Goal: Transaction & Acquisition: Obtain resource

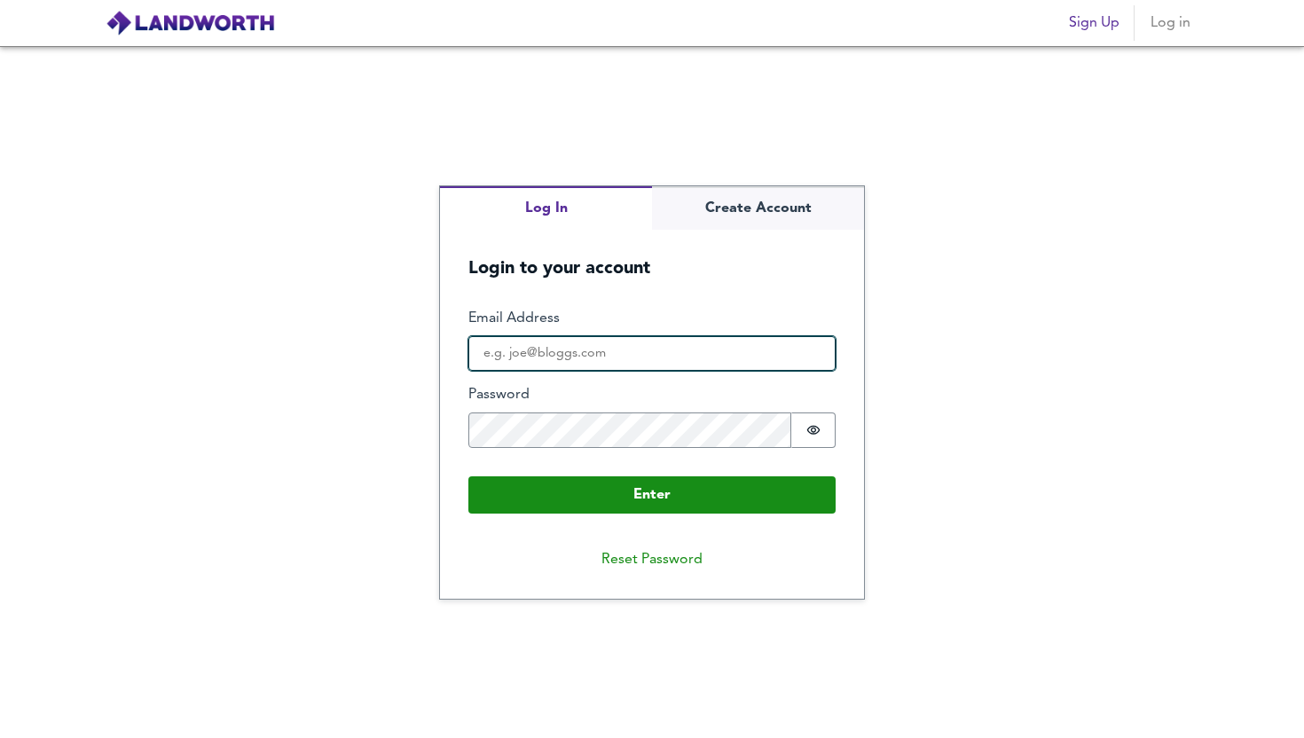
click at [586, 365] on input "Email Address" at bounding box center [651, 353] width 367 height 35
type input "[EMAIL_ADDRESS][DOMAIN_NAME]"
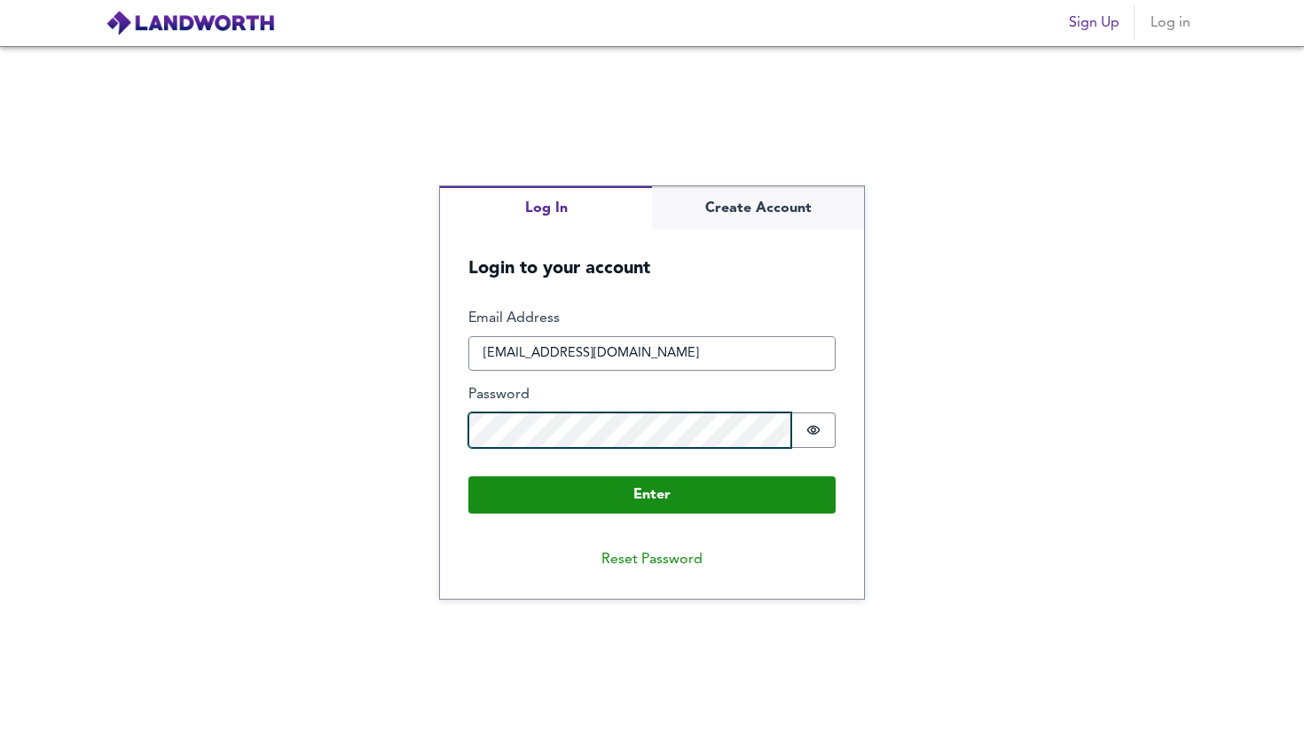
click at [468, 476] on button "Enter" at bounding box center [651, 494] width 367 height 37
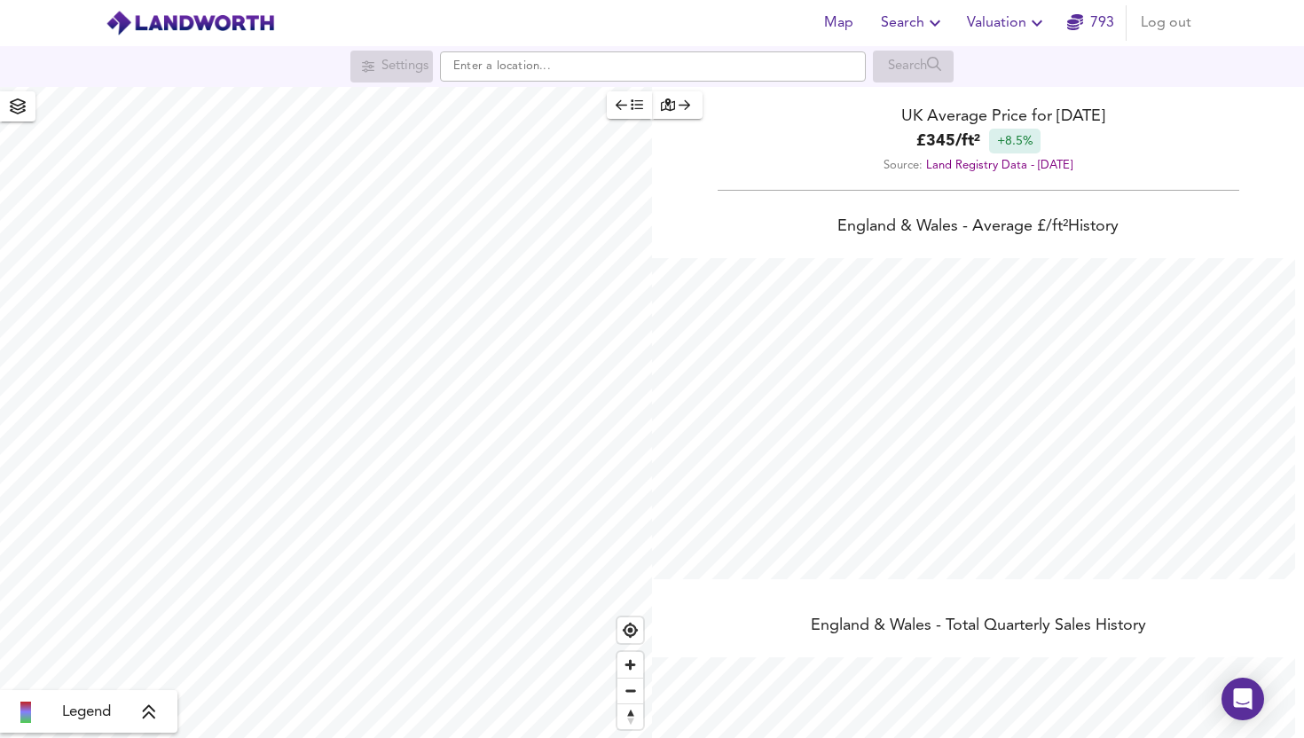
scroll to position [738, 1304]
click at [1028, 27] on icon "button" at bounding box center [1036, 22] width 21 height 21
click at [1002, 64] on li "New Valuation Report" at bounding box center [1007, 64] width 212 height 32
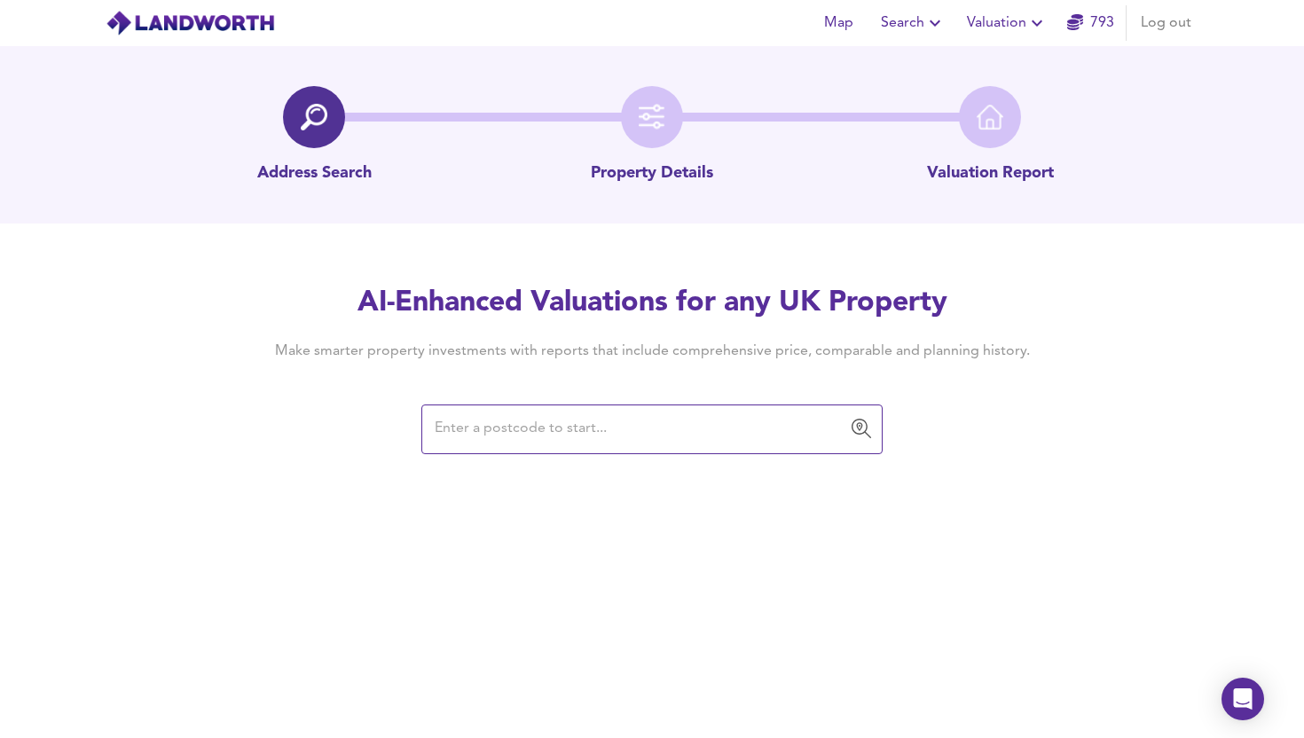
click at [600, 443] on input "text" at bounding box center [638, 429] width 419 height 34
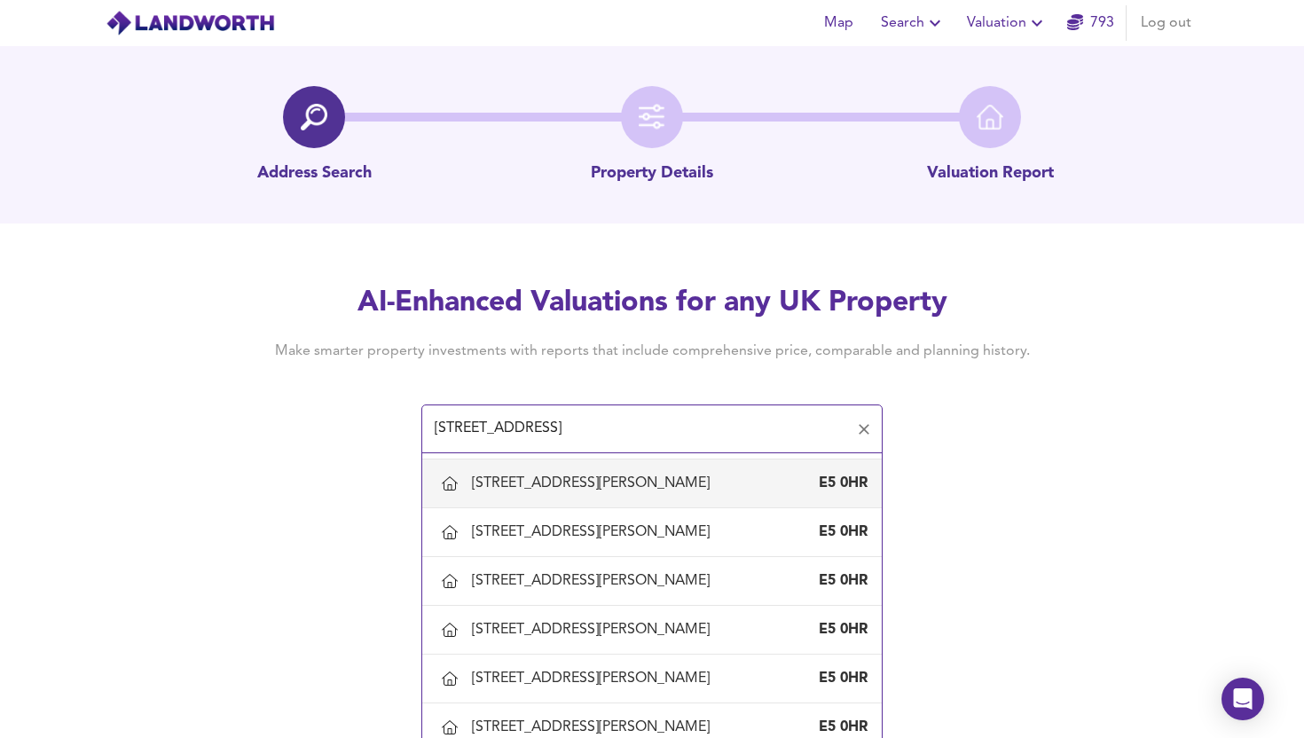
scroll to position [290, 0]
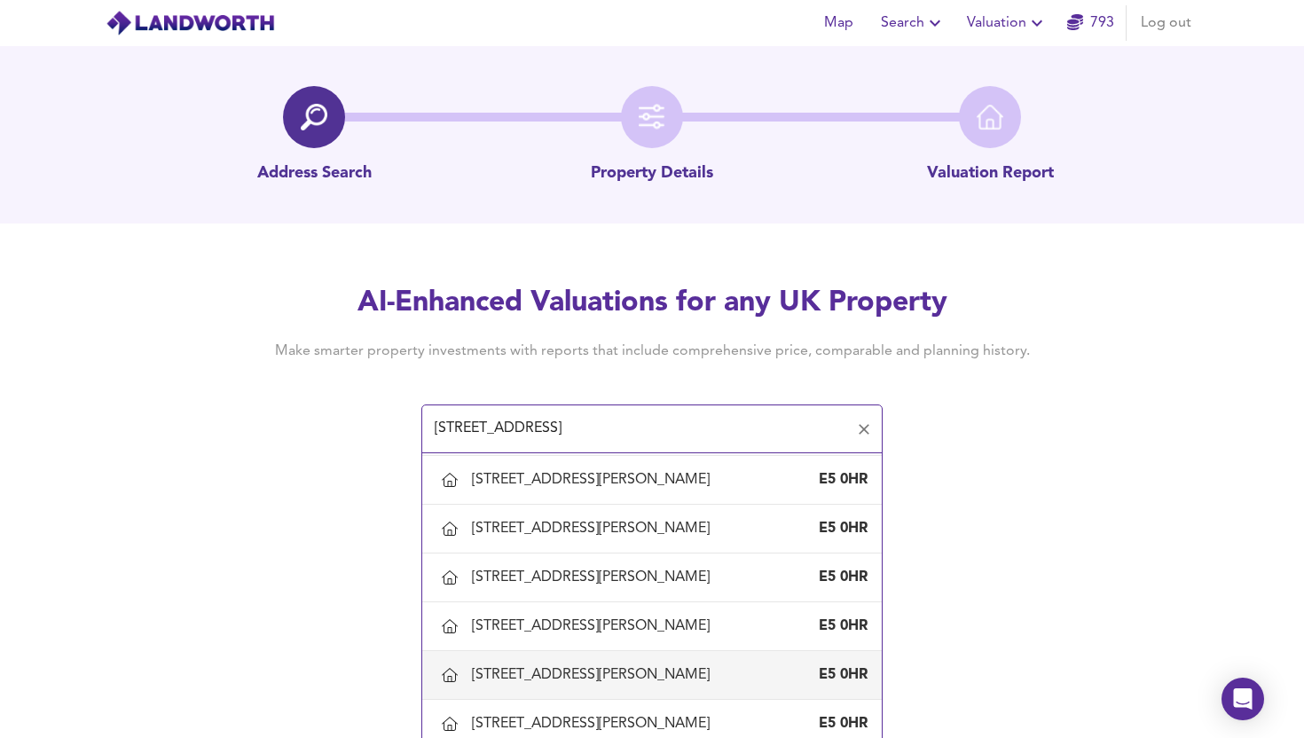
click at [632, 672] on div "[STREET_ADDRESS][PERSON_NAME]" at bounding box center [594, 675] width 245 height 20
type input "[STREET_ADDRESS][PERSON_NAME]"
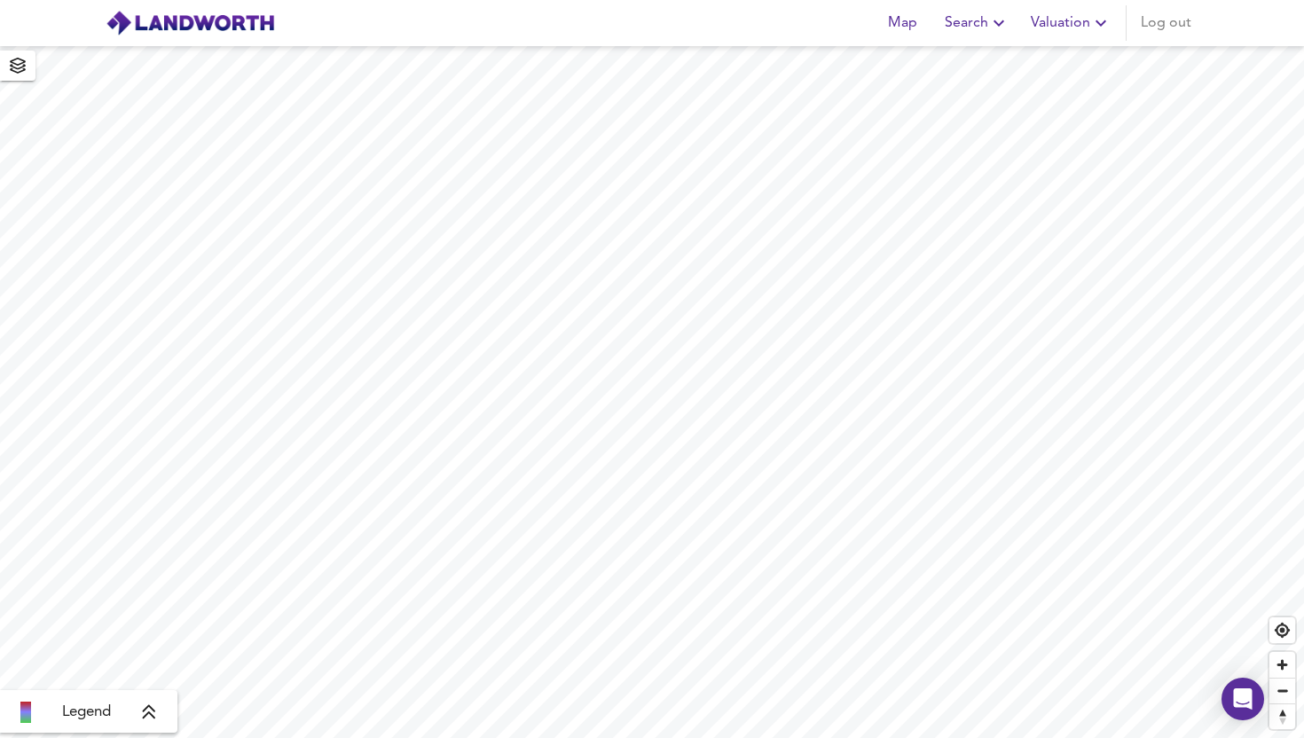
click at [1077, 26] on span "Valuation" at bounding box center [1071, 23] width 81 height 25
click at [1039, 70] on li "New Valuation Report" at bounding box center [1007, 64] width 212 height 32
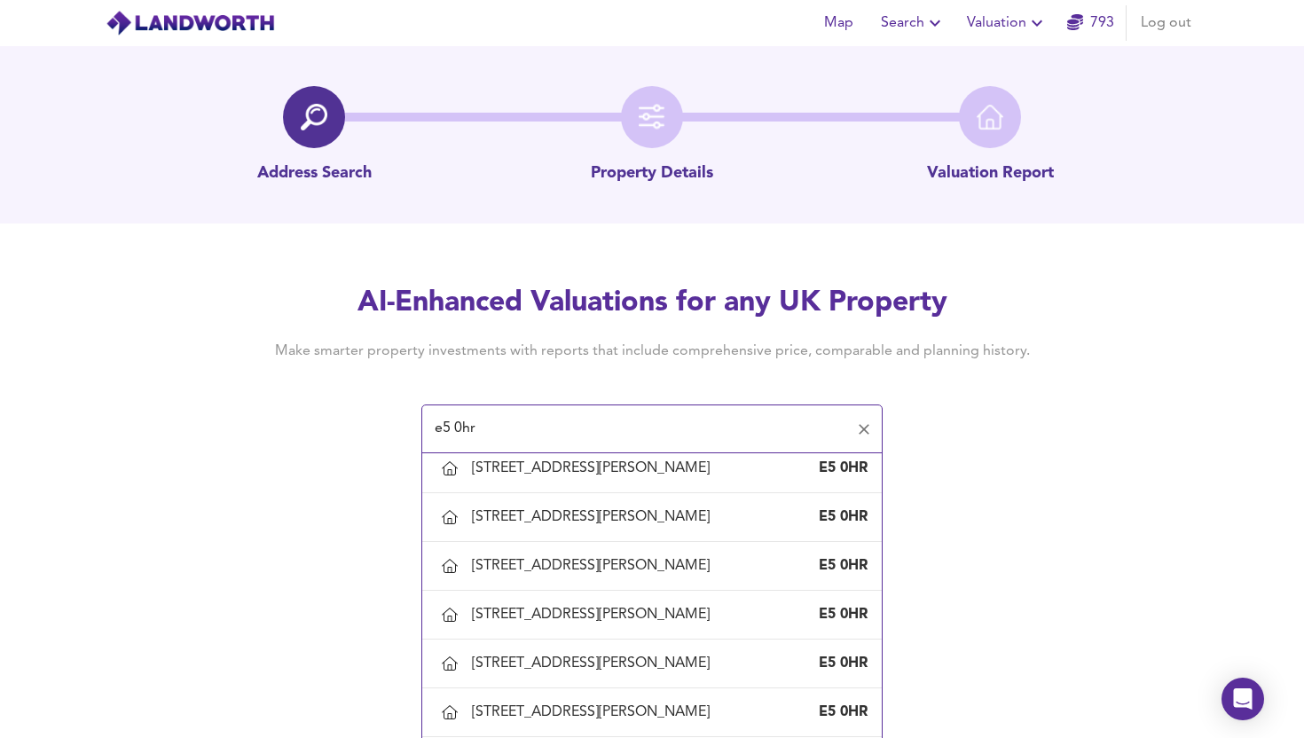
scroll to position [1269, 0]
click at [608, 703] on div "27 Colne Road, London, Hackney E5 0HR" at bounding box center [651, 710] width 431 height 37
type input "[STREET_ADDRESS][PERSON_NAME]"
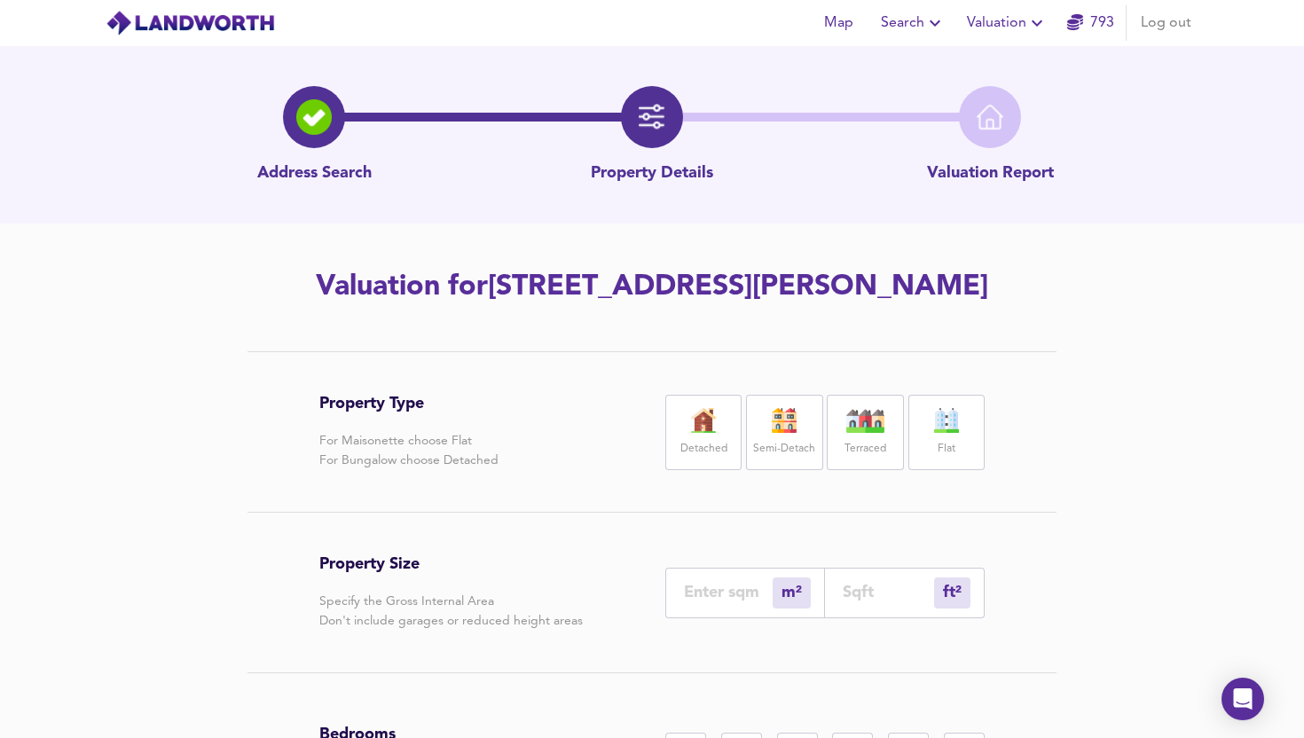
click at [860, 433] on div "Terraced" at bounding box center [865, 432] width 76 height 75
click at [866, 585] on input "number" at bounding box center [888, 592] width 91 height 19
type input "0"
type input "1"
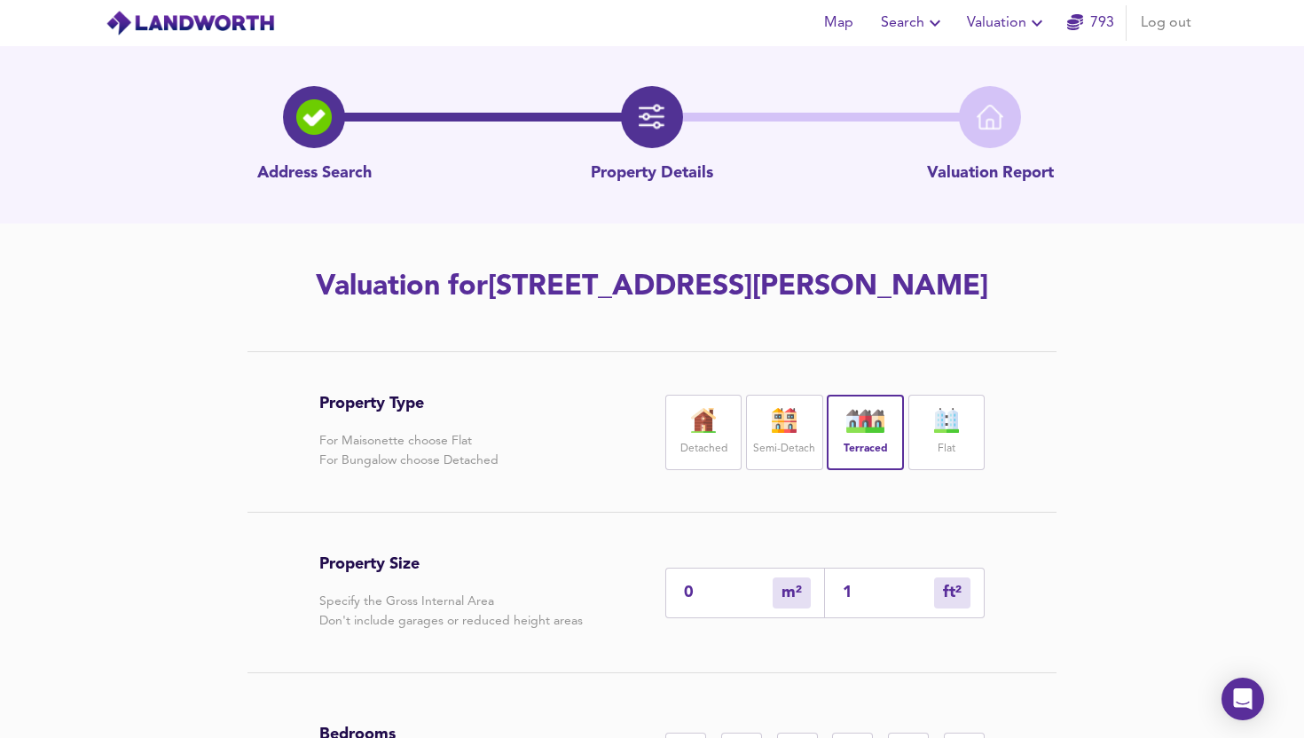
type input "11"
type input "10"
type input "110"
type input "102"
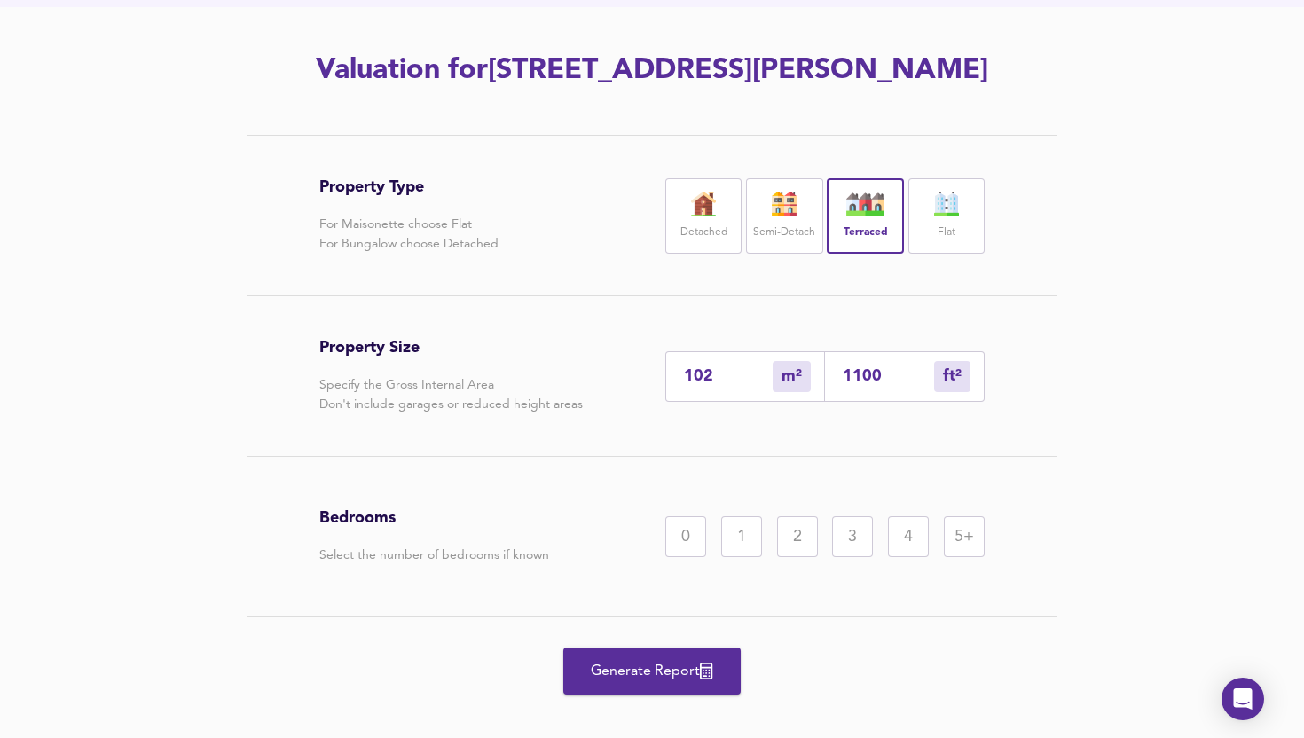
scroll to position [239, 0]
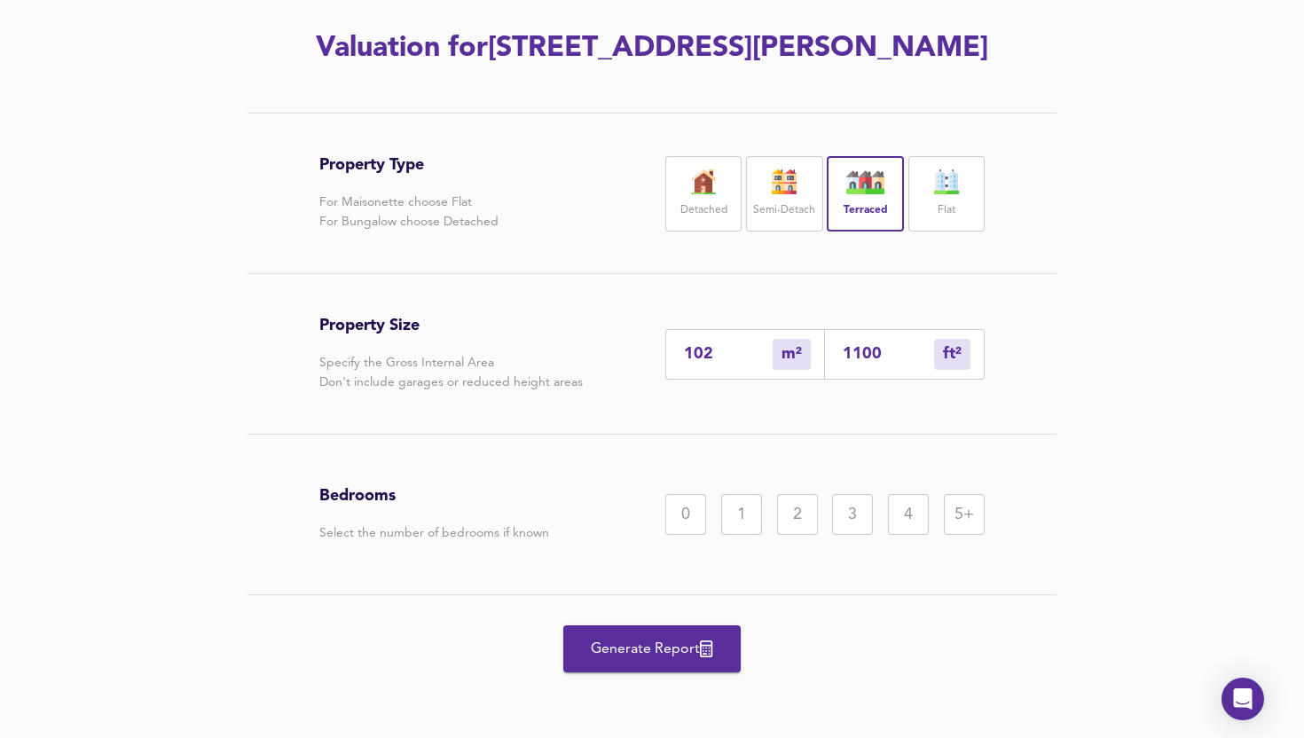
type input "1100"
click at [862, 515] on div "3" at bounding box center [852, 514] width 41 height 41
click at [666, 659] on span "Generate Report" at bounding box center [652, 649] width 142 height 25
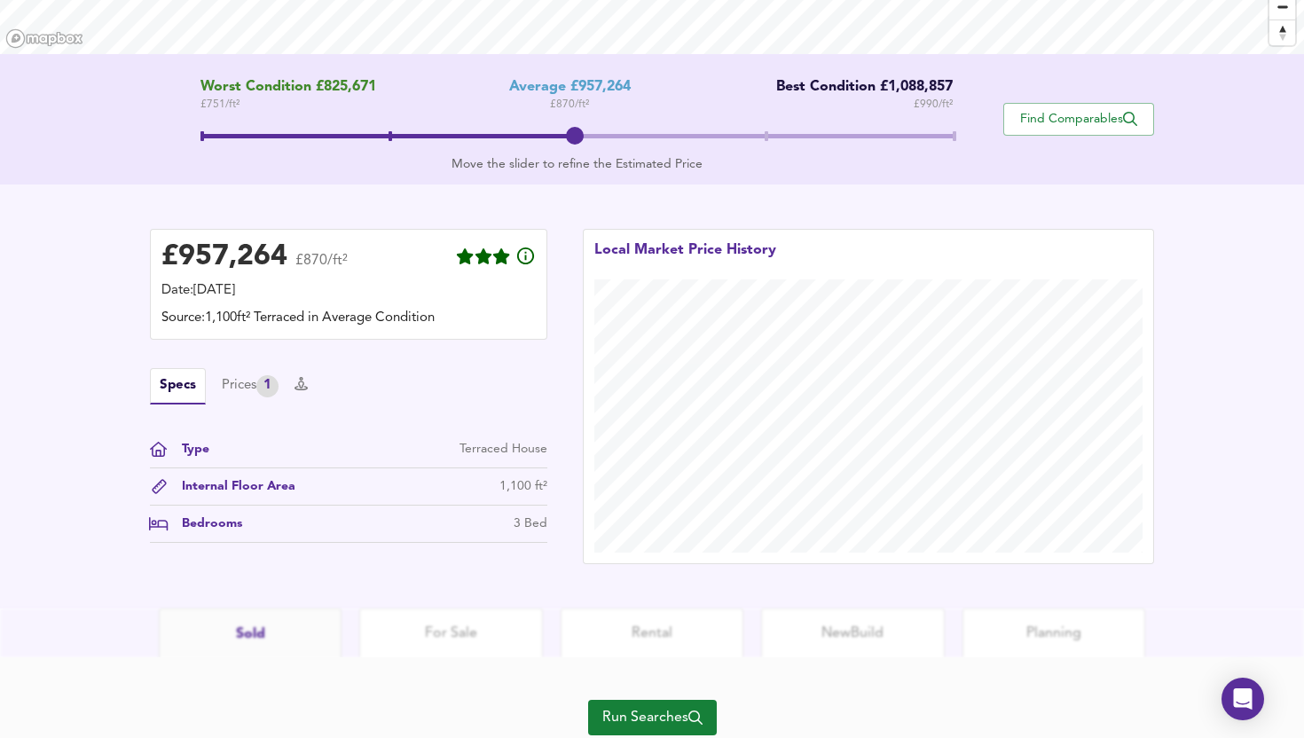
scroll to position [374, 0]
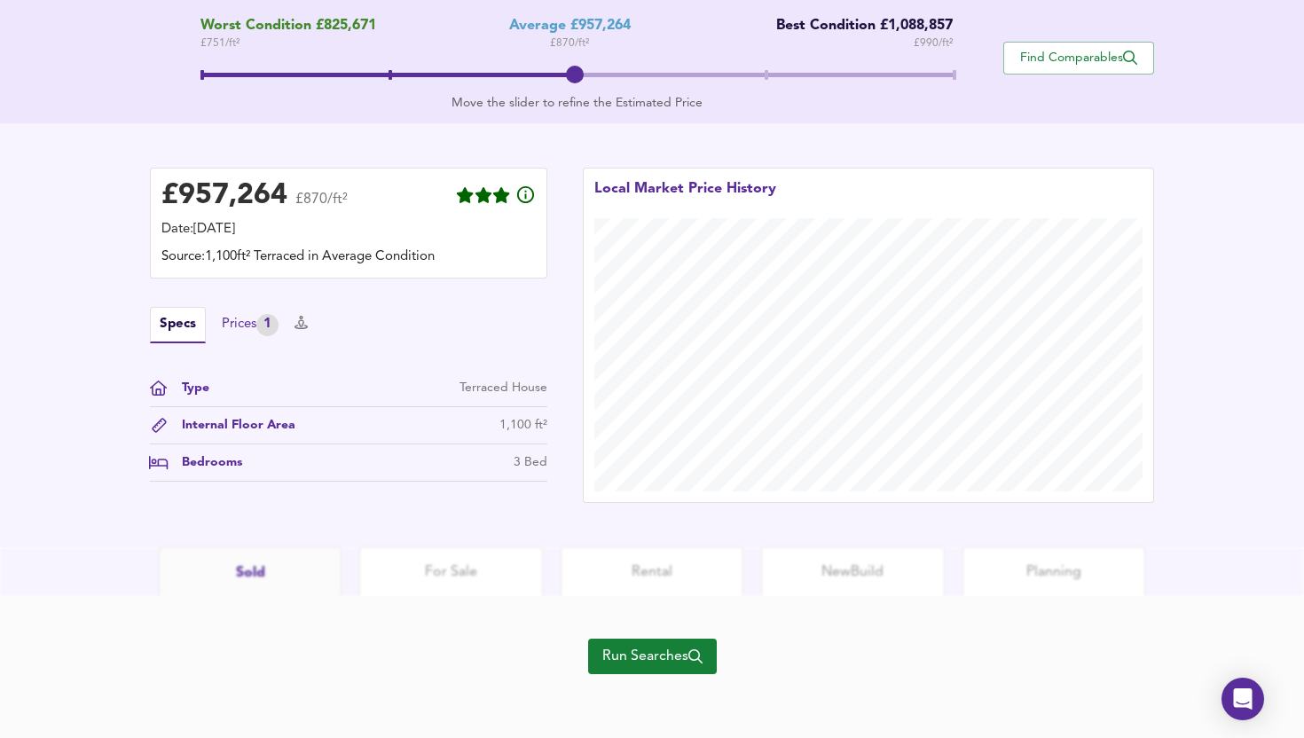
click at [255, 321] on div "Prices 1" at bounding box center [250, 325] width 57 height 22
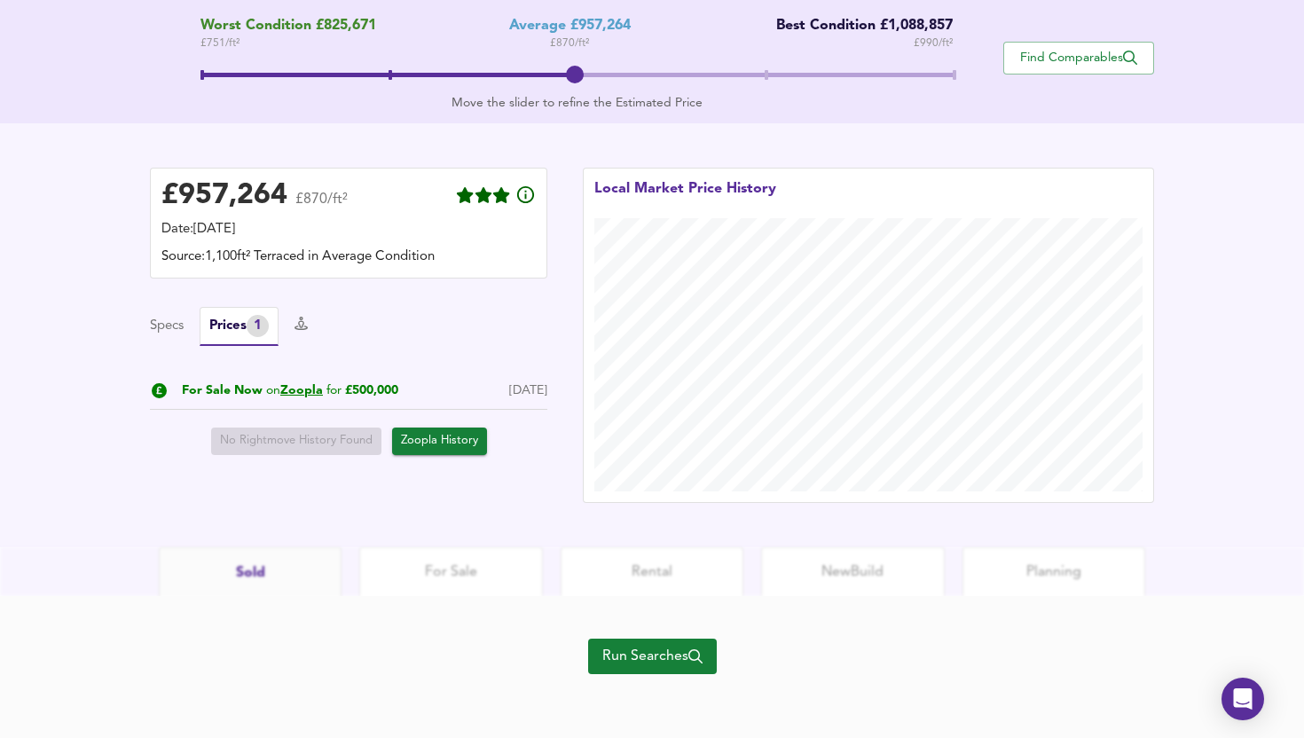
click at [184, 321] on div "Specs Prices 1" at bounding box center [348, 326] width 397 height 39
click at [170, 326] on button "Specs" at bounding box center [167, 327] width 34 height 20
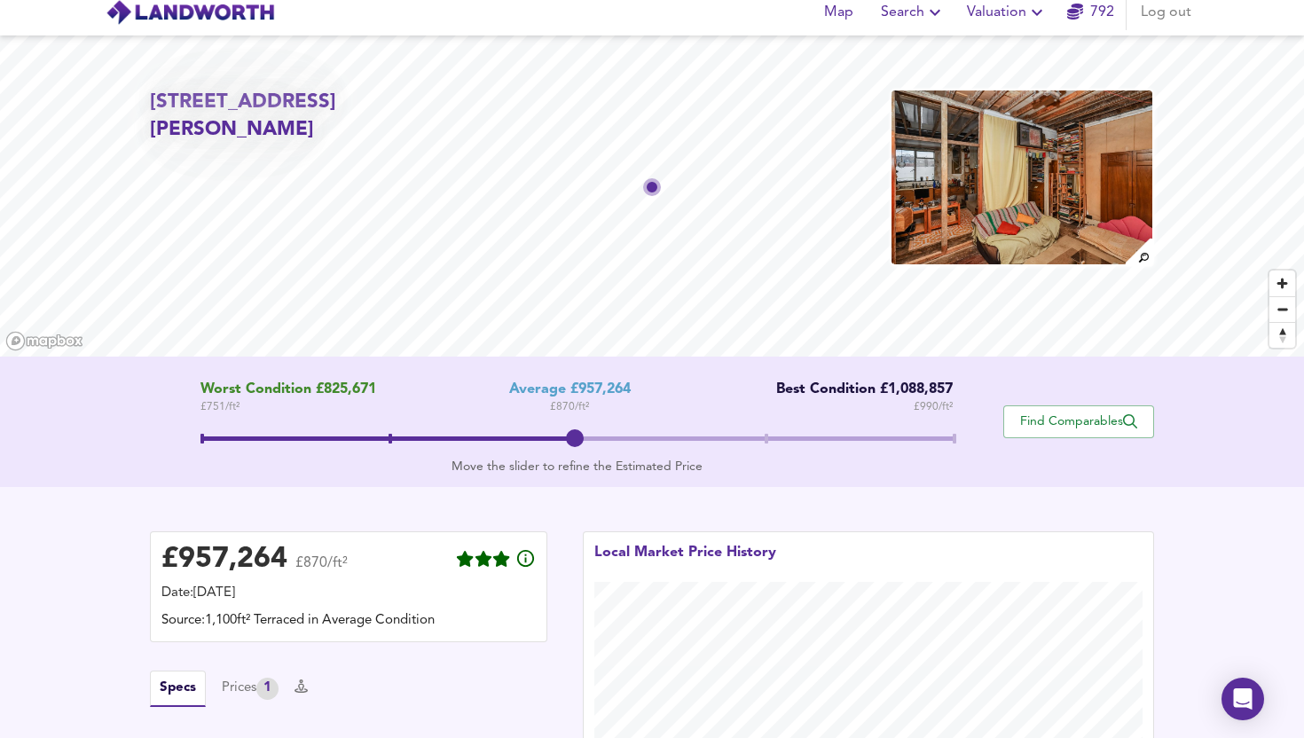
scroll to position [1, 0]
